Goal: Task Accomplishment & Management: Use online tool/utility

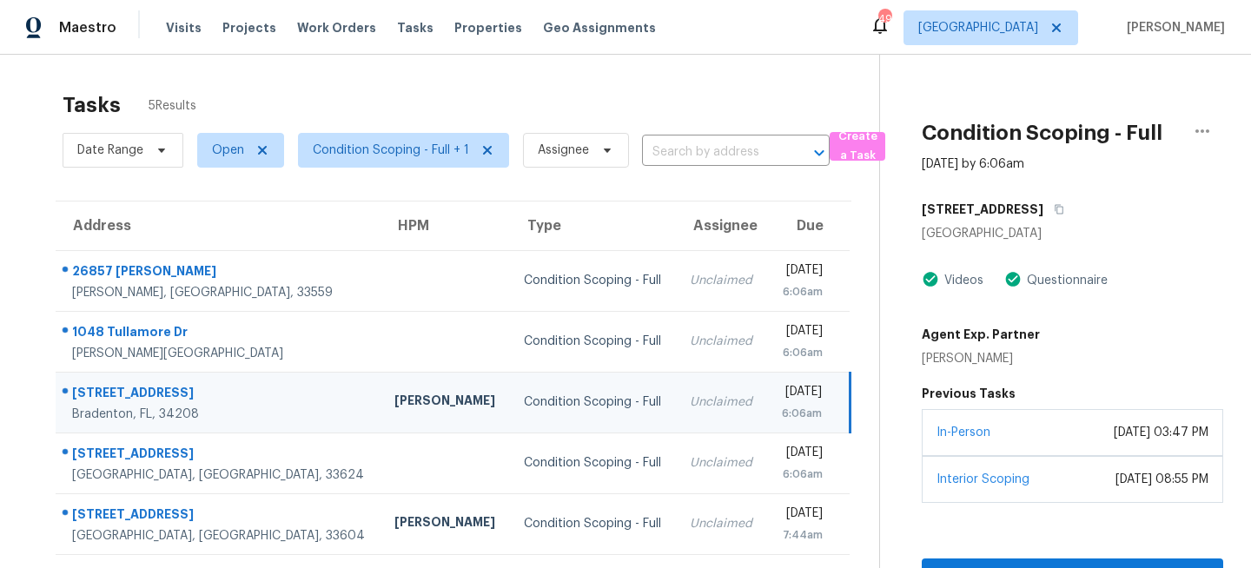
scroll to position [55, 0]
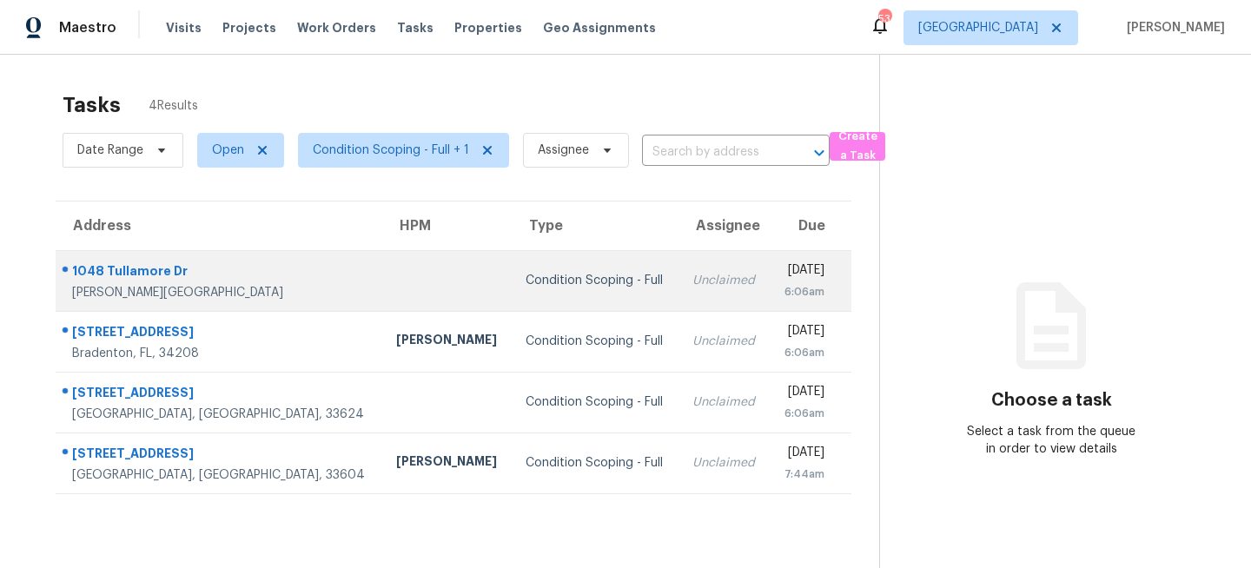
click at [526, 272] on div "Condition Scoping - Full" at bounding box center [595, 280] width 139 height 17
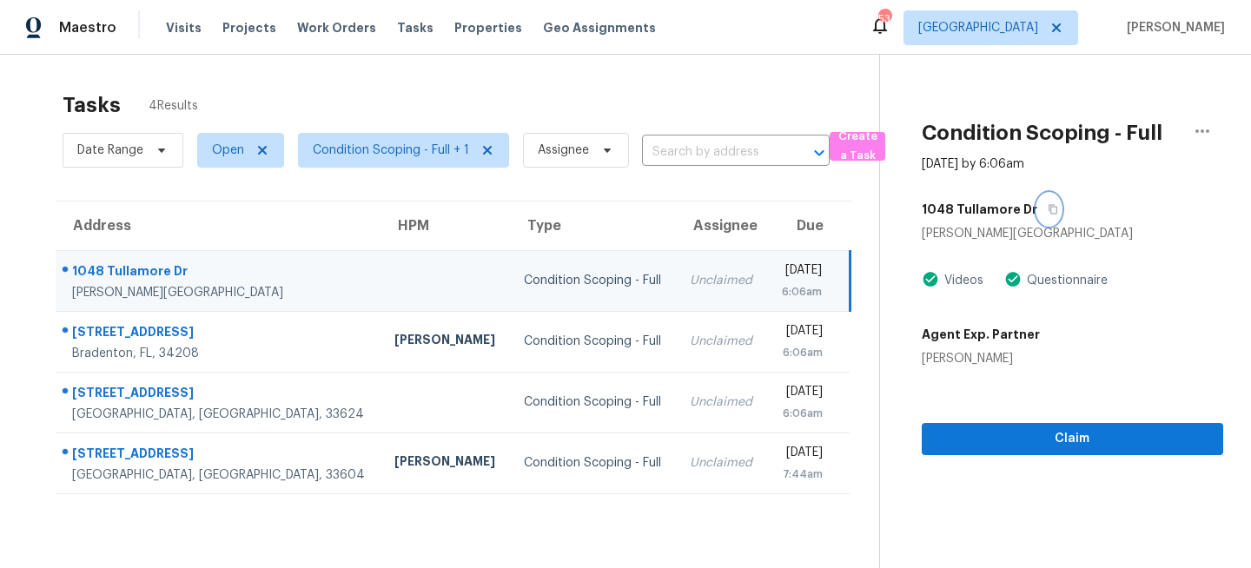
click at [1048, 210] on icon "button" at bounding box center [1053, 209] width 10 height 10
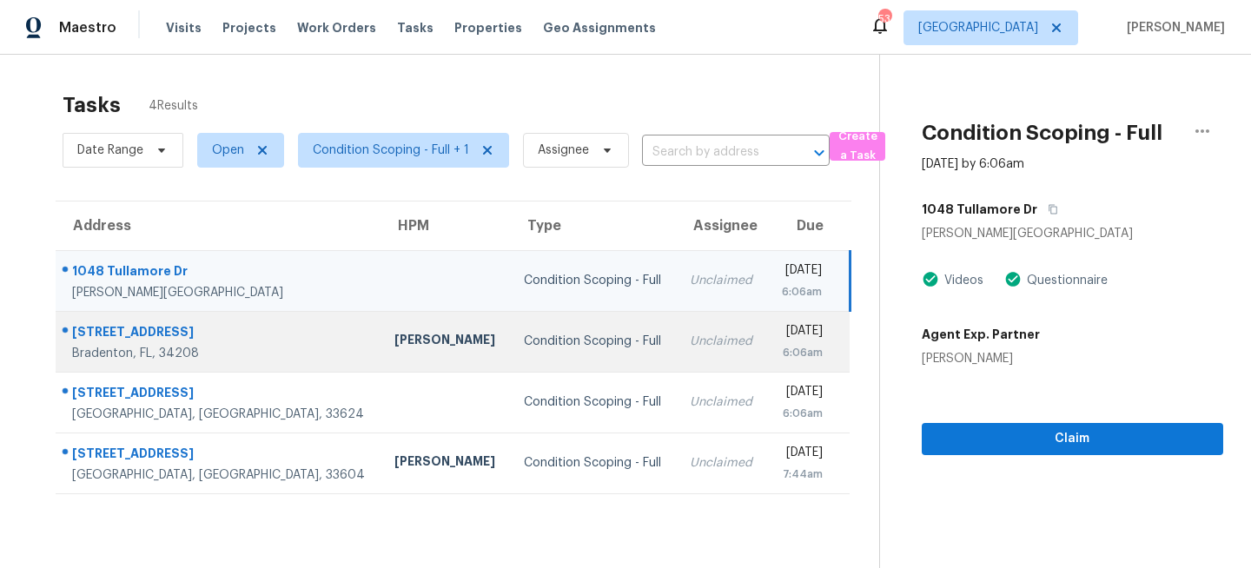
click at [510, 369] on td "Condition Scoping - Full" at bounding box center [593, 341] width 166 height 61
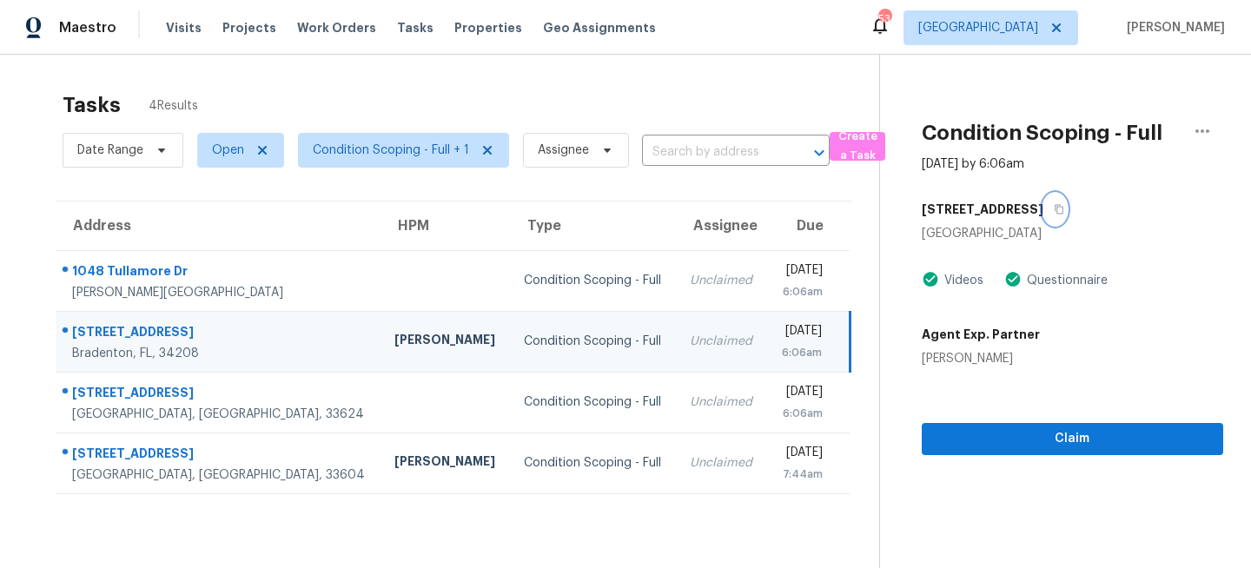
click at [1044, 217] on button "button" at bounding box center [1055, 209] width 23 height 31
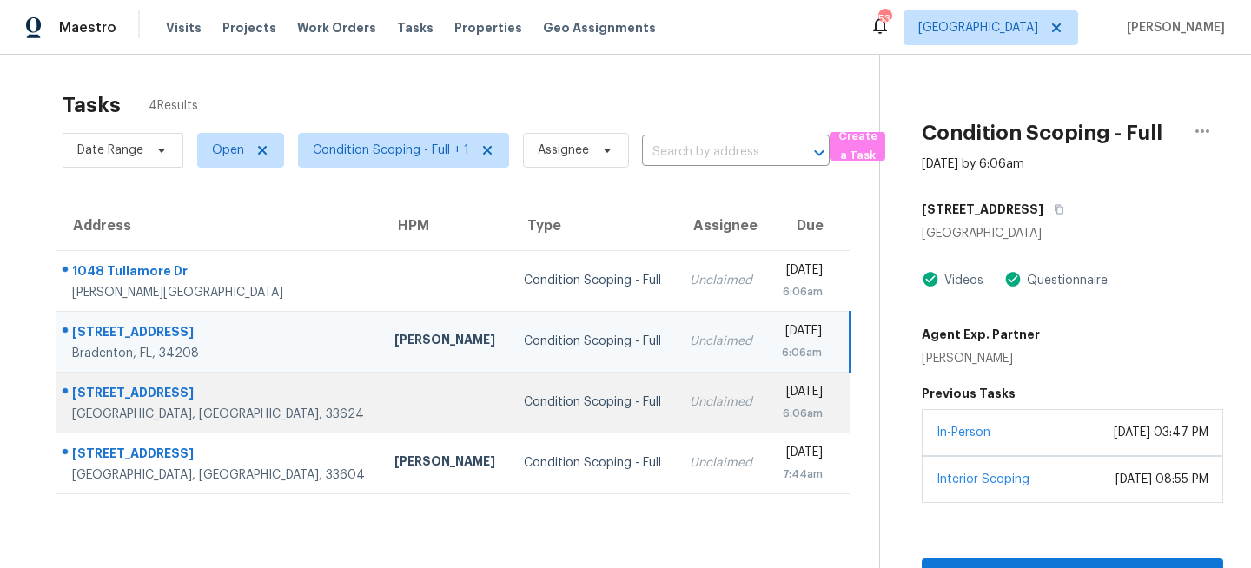
click at [547, 403] on div "Condition Scoping - Full" at bounding box center [593, 402] width 138 height 17
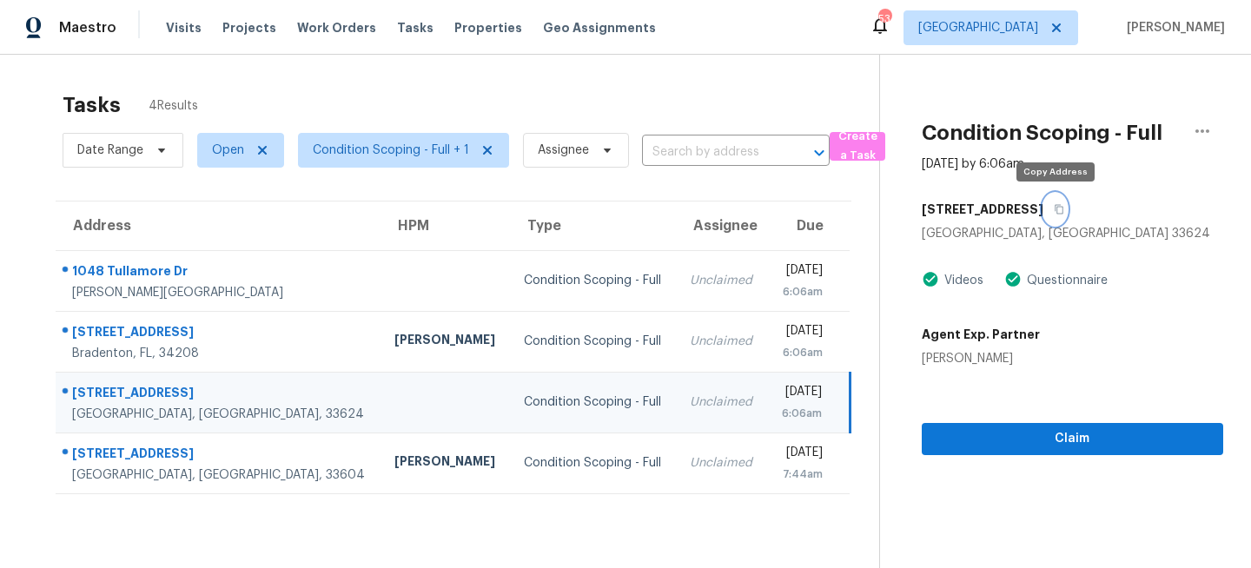
click at [1056, 209] on icon "button" at bounding box center [1059, 209] width 10 height 10
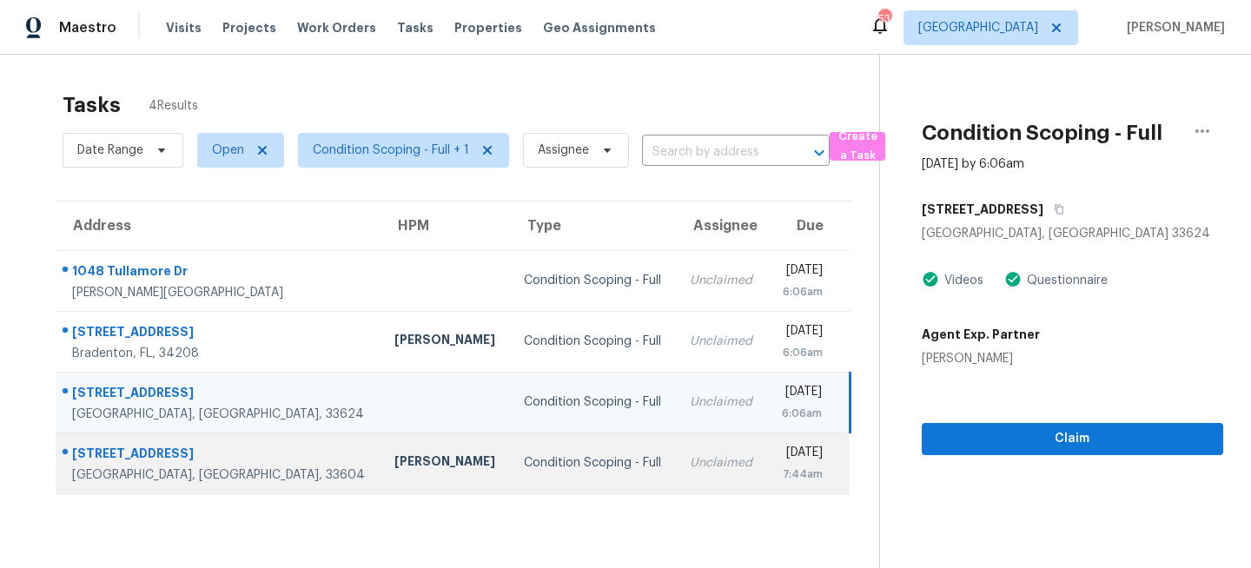
click at [560, 451] on td "Condition Scoping - Full" at bounding box center [593, 463] width 166 height 61
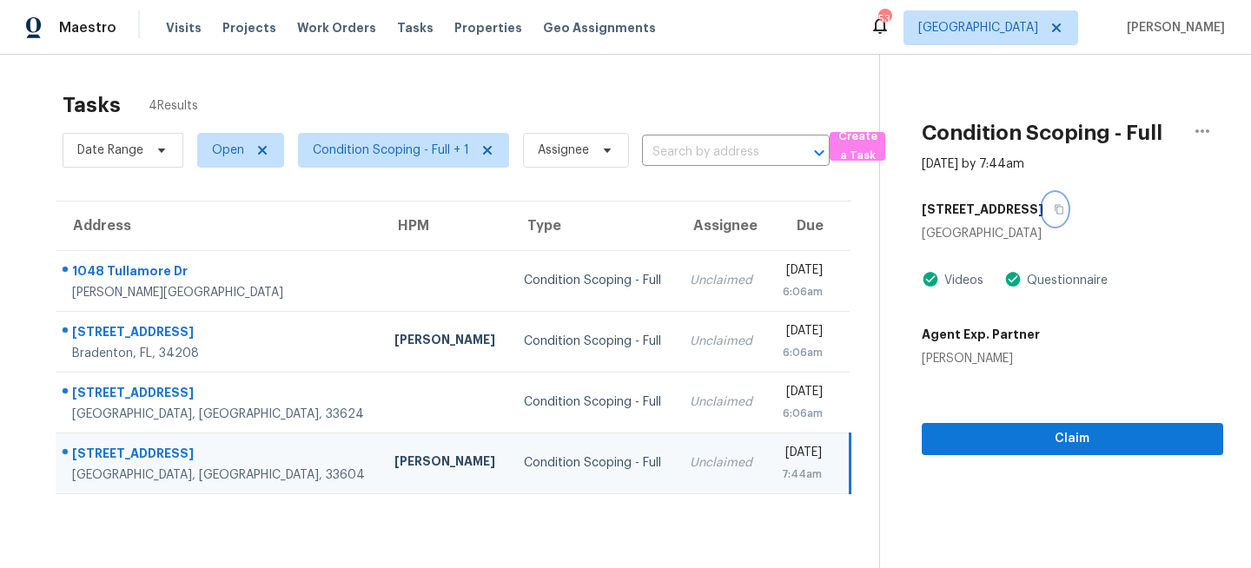
click at [1054, 209] on icon "button" at bounding box center [1059, 209] width 10 height 10
